Goal: Communication & Community: Share content

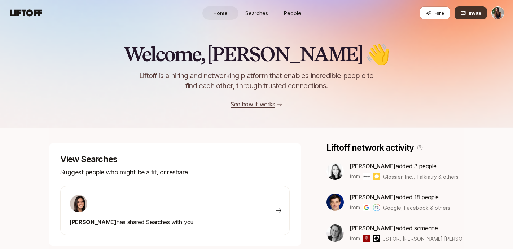
click at [464, 15] on icon at bounding box center [463, 13] width 6 height 6
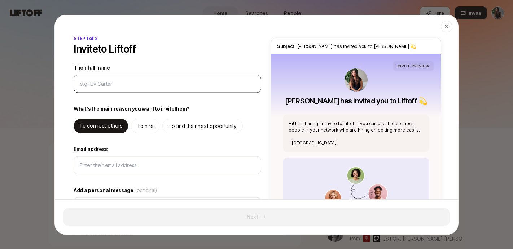
type input "T"
type textarea "x"
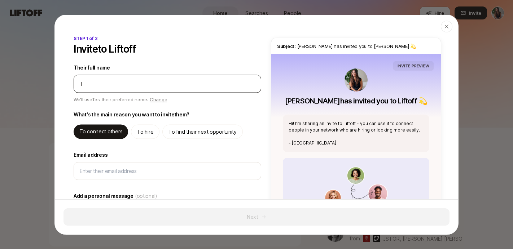
type input "[PERSON_NAME]"
type textarea "x"
type input "Tyl"
type textarea "x"
type input "Tyle"
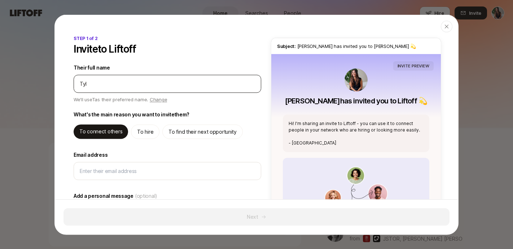
type textarea "x"
type input "[PERSON_NAME]"
type textarea "x"
type input "[PERSON_NAME]"
type textarea "x"
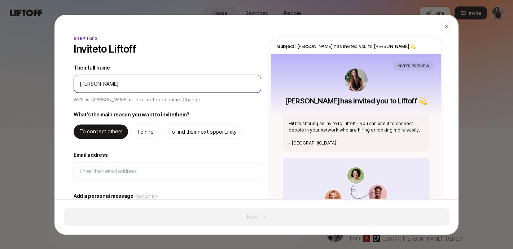
type input "[PERSON_NAME]"
type textarea "x"
type input "[PERSON_NAME]"
type textarea "x"
type input "[PERSON_NAME]"
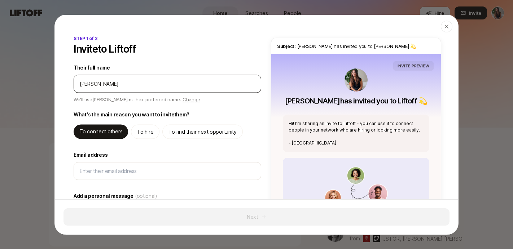
type textarea "x"
type input "[PERSON_NAME]"
type textarea "x"
type input "[PERSON_NAME]"
type textarea "x"
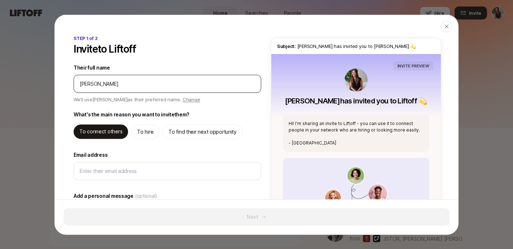
type input "[PERSON_NAME]"
type textarea "x"
type input "[PERSON_NAME]"
type textarea "x"
type input "[PERSON_NAME]"
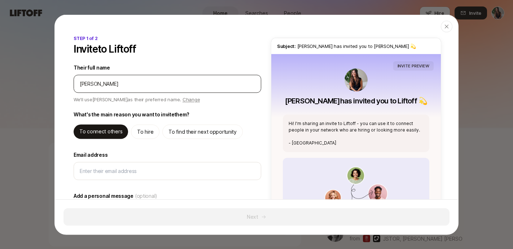
type textarea "x"
type input "[PERSON_NAME]"
type textarea "x"
type input "[PERSON_NAME]"
type textarea "x"
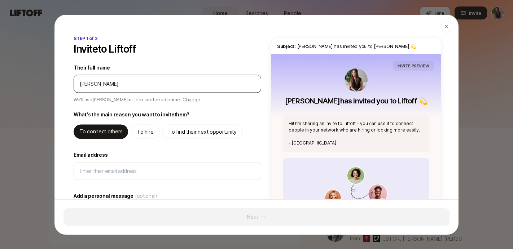
type input "[PERSON_NAME]"
type textarea "x"
type input "[PERSON_NAME]"
type textarea "x"
type input "[PERSON_NAME]"
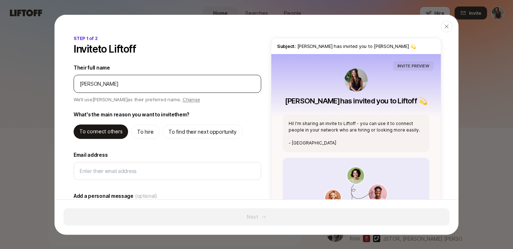
type textarea "x"
type input "[PERSON_NAME]"
type textarea "x"
type input "[PERSON_NAME]"
type textarea "x"
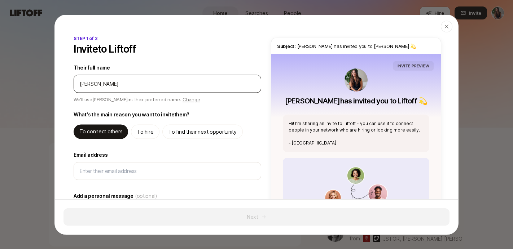
type input "[PERSON_NAME]"
type textarea "x"
type input "[PERSON_NAME]"
type textarea "x"
type input "[PERSON_NAME]"
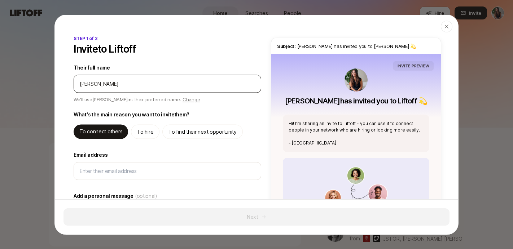
type textarea "x"
type input "[PERSON_NAME]"
type textarea "x"
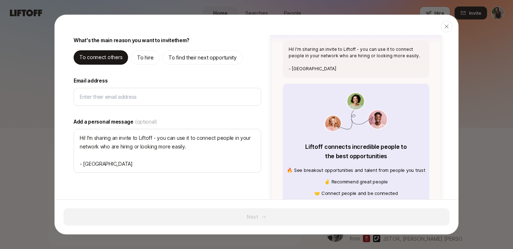
scroll to position [76, 0]
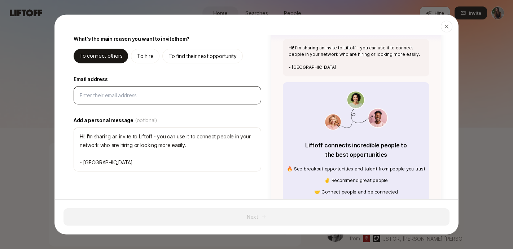
type input "[PERSON_NAME]"
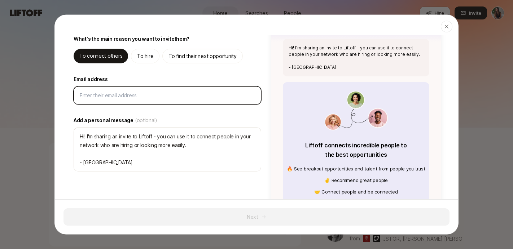
type textarea "Hi [PERSON_NAME]! I'm sharing an invite to Liftoff - you can use it to connect …"
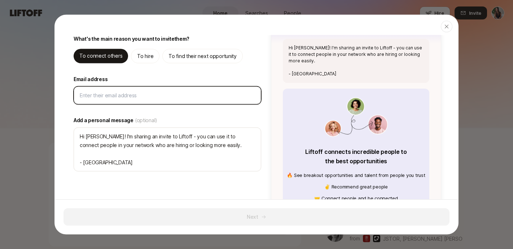
click at [150, 94] on input "Email address" at bounding box center [167, 95] width 175 height 9
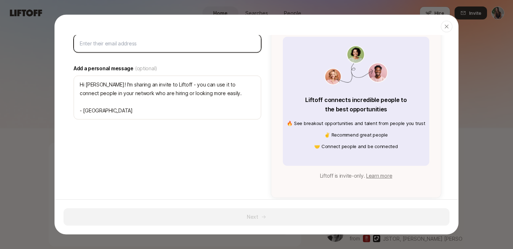
scroll to position [0, 0]
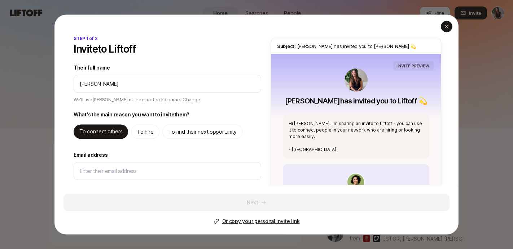
click at [446, 25] on icon "button" at bounding box center [446, 26] width 6 height 6
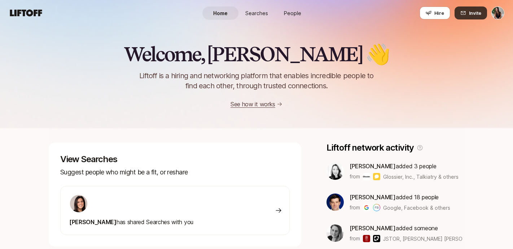
click at [473, 12] on span "Invite" at bounding box center [475, 12] width 12 height 7
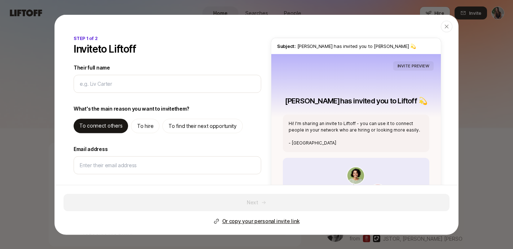
type textarea "x"
click at [238, 222] on p "Or copy your personal invite link" at bounding box center [260, 221] width 77 height 9
click at [447, 26] on icon "button" at bounding box center [446, 26] width 6 height 6
